Goal: Complete application form

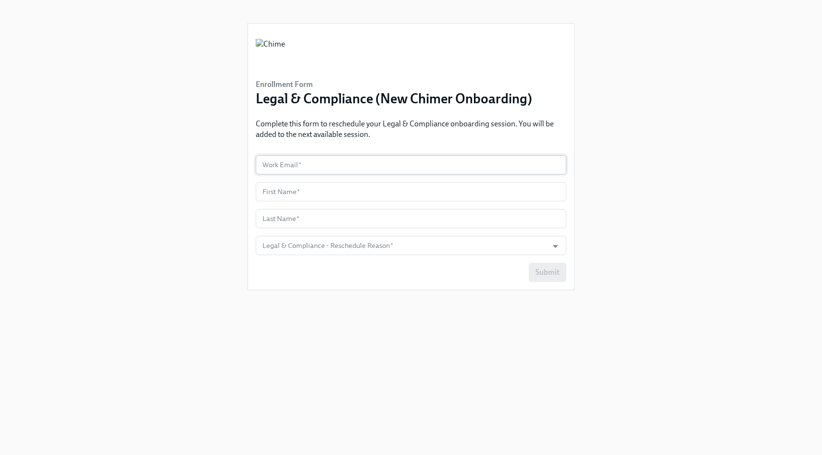
click at [398, 166] on input "text" at bounding box center [411, 164] width 311 height 19
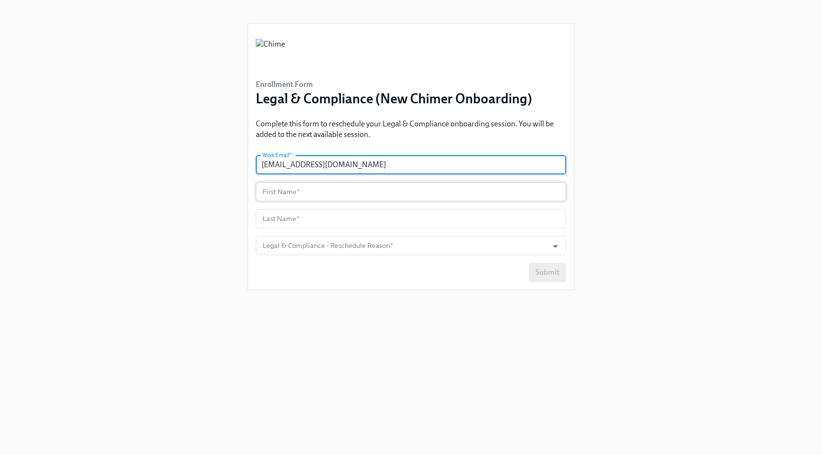
type input "[EMAIL_ADDRESS][DOMAIN_NAME]"
click at [388, 184] on input "text" at bounding box center [411, 191] width 311 height 19
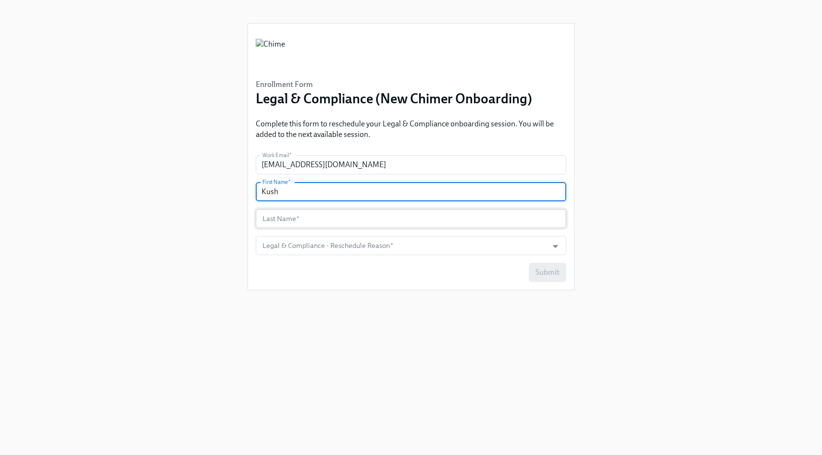
type input "Kush"
click at [375, 224] on input "text" at bounding box center [411, 218] width 311 height 19
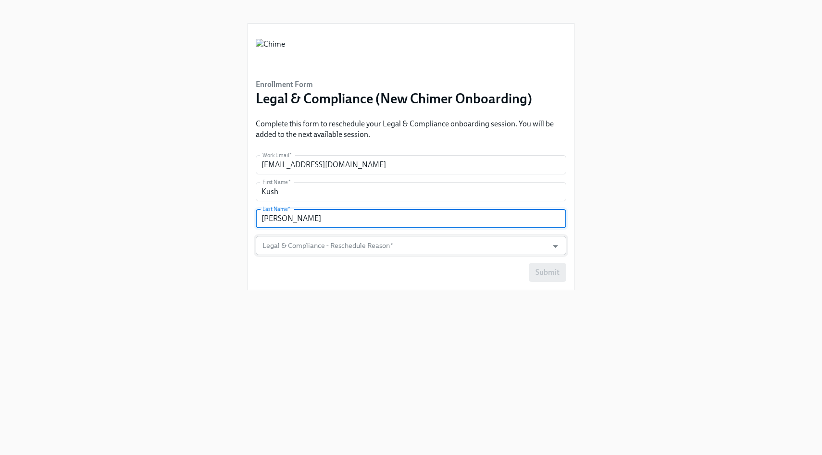
type input "[PERSON_NAME]"
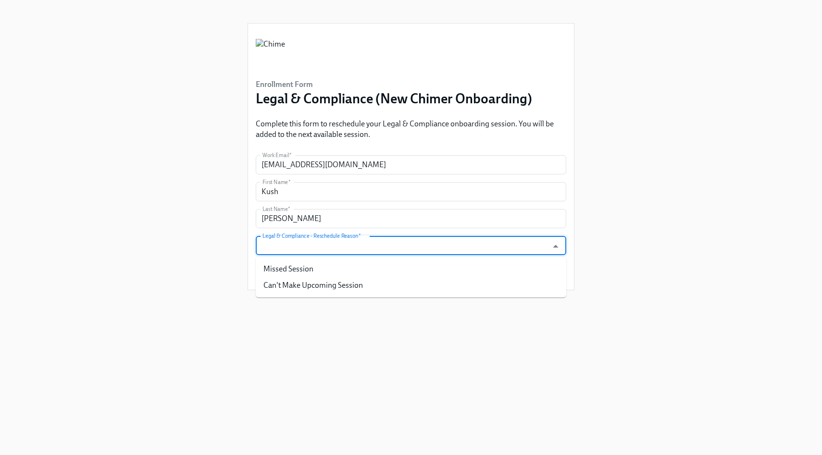
click at [422, 249] on input "Legal & Compliance - Reschedule Reason   *" at bounding box center [402, 245] width 283 height 19
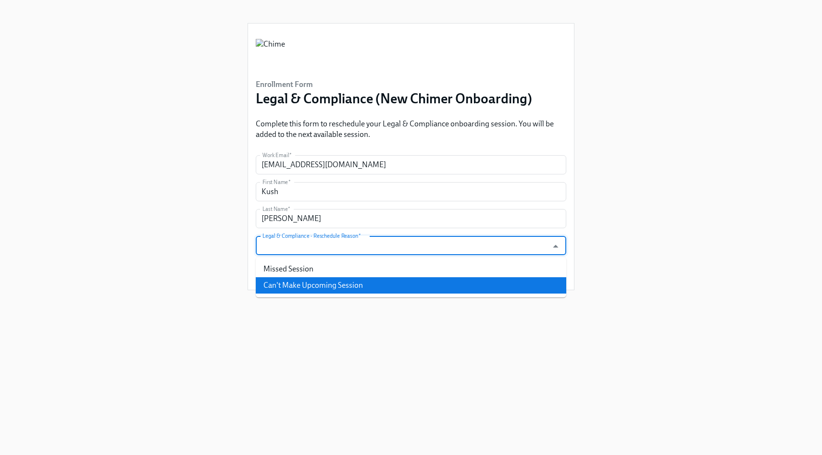
click at [384, 284] on li "Can't Make Upcoming Session" at bounding box center [411, 285] width 311 height 16
type input "Can't Make Upcoming Session"
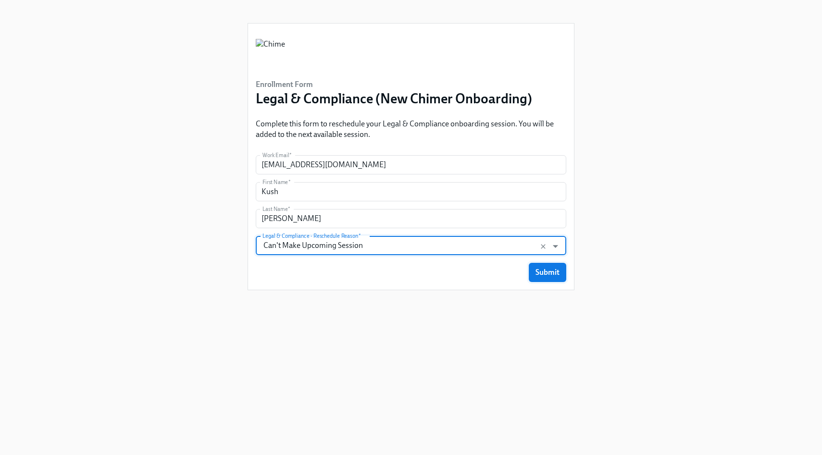
click at [554, 278] on button "Submit" at bounding box center [548, 272] width 38 height 19
